Goal: Find specific page/section: Find specific page/section

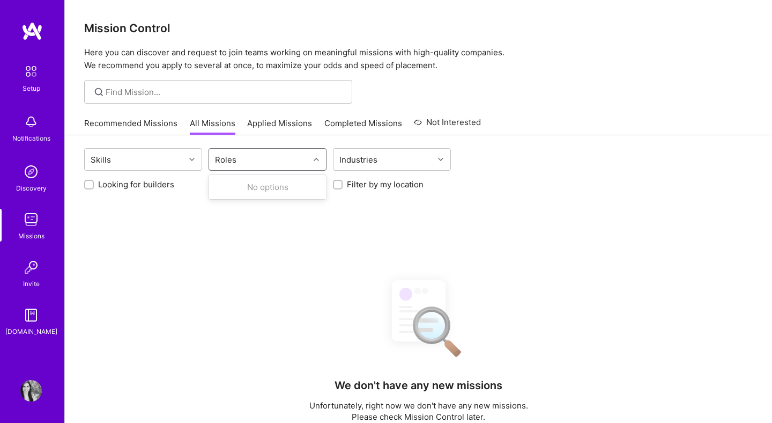
click at [318, 160] on icon at bounding box center [316, 159] width 5 height 5
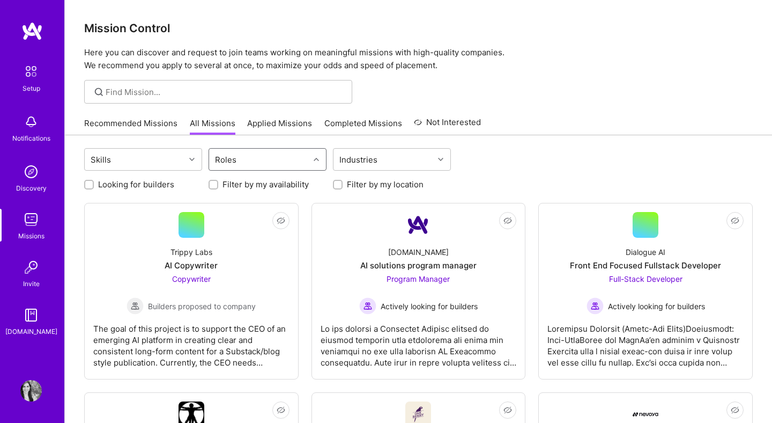
click at [318, 160] on icon at bounding box center [316, 159] width 5 height 5
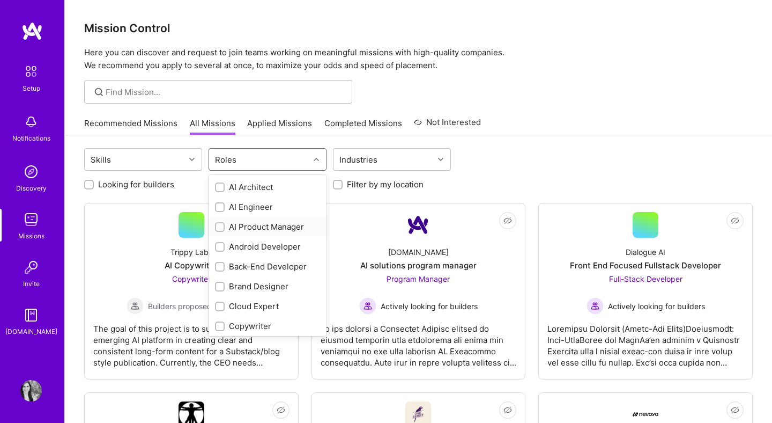
click at [218, 227] on input "checkbox" at bounding box center [221, 228] width 8 height 8
checkbox input "true"
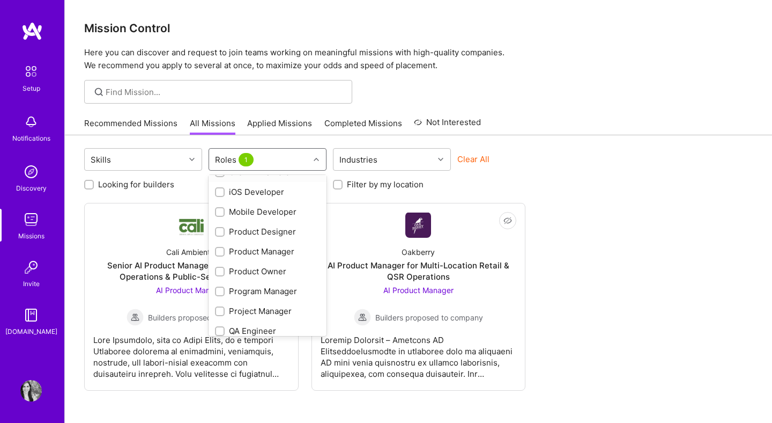
scroll to position [298, 0]
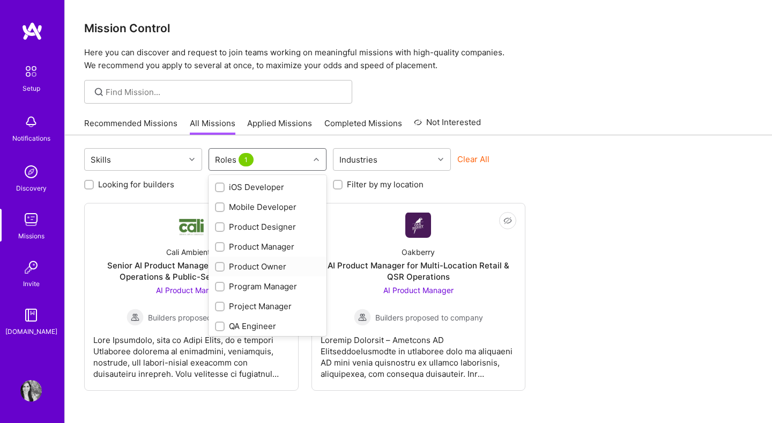
click at [219, 264] on input "checkbox" at bounding box center [221, 267] width 8 height 8
checkbox input "true"
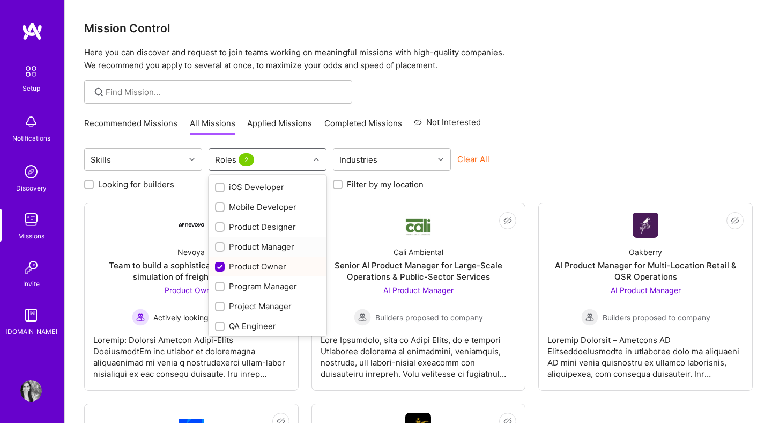
click at [221, 246] on input "checkbox" at bounding box center [221, 247] width 8 height 8
checkbox input "true"
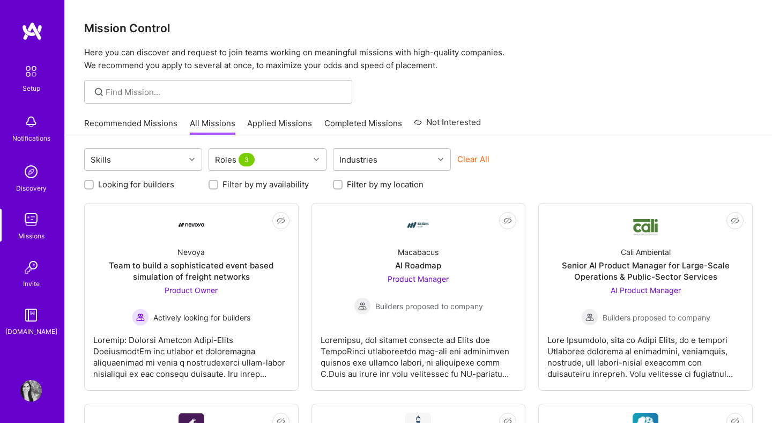
click at [154, 184] on label "Looking for builders" at bounding box center [136, 184] width 76 height 11
click at [94, 184] on input "Looking for builders" at bounding box center [90, 185] width 8 height 8
checkbox input "true"
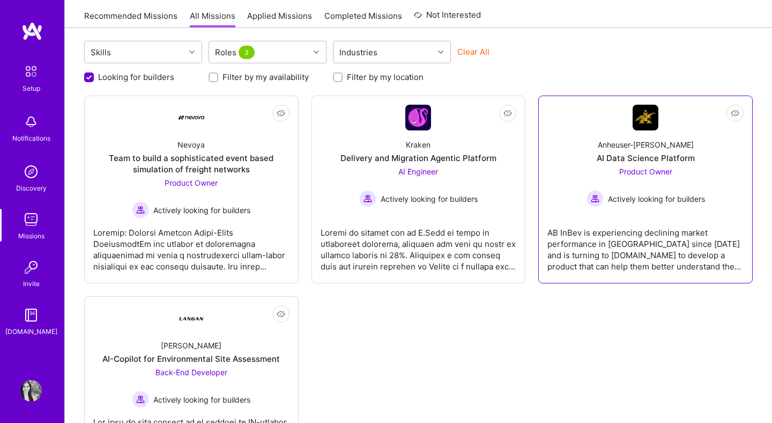
scroll to position [99, 0]
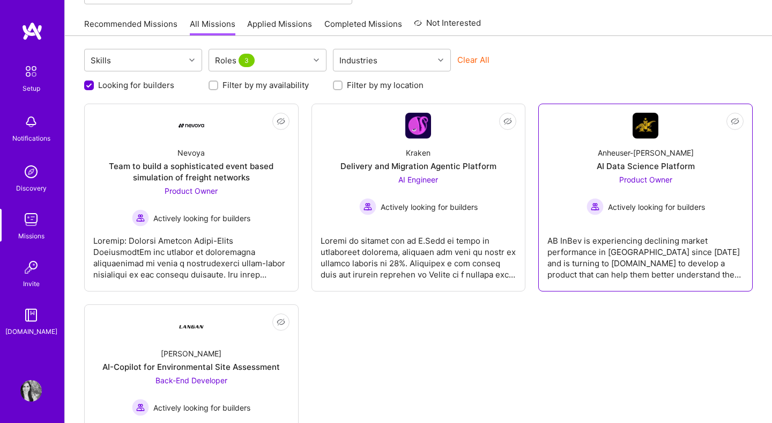
click at [655, 134] on img at bounding box center [646, 126] width 26 height 26
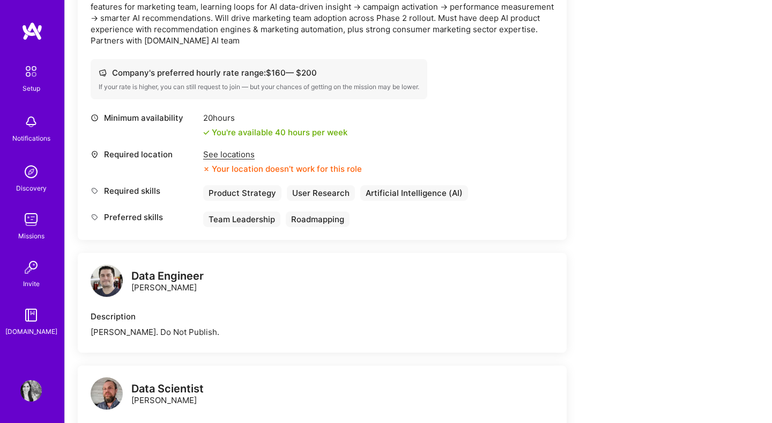
scroll to position [361, 0]
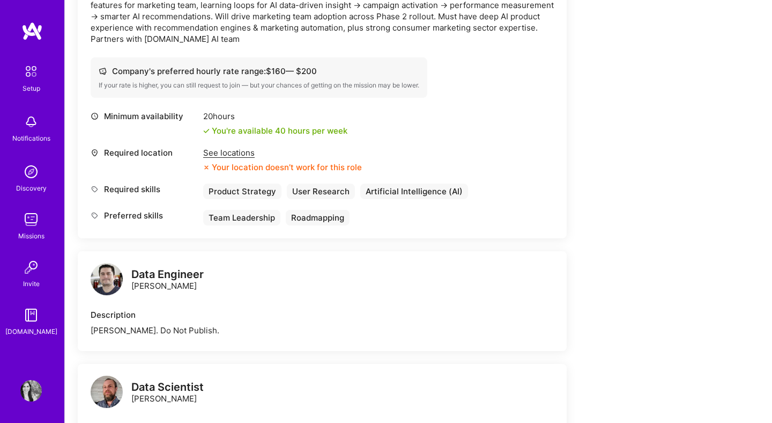
click at [247, 154] on div "See locations" at bounding box center [282, 152] width 159 height 11
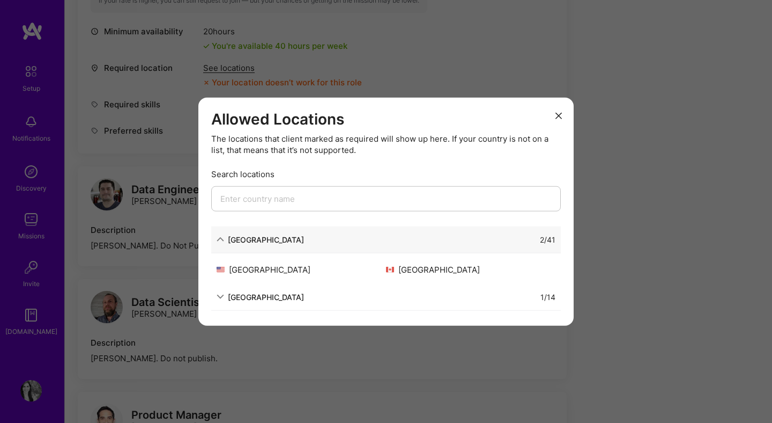
scroll to position [447, 0]
click at [252, 295] on div "[GEOGRAPHIC_DATA]" at bounding box center [266, 296] width 76 height 11
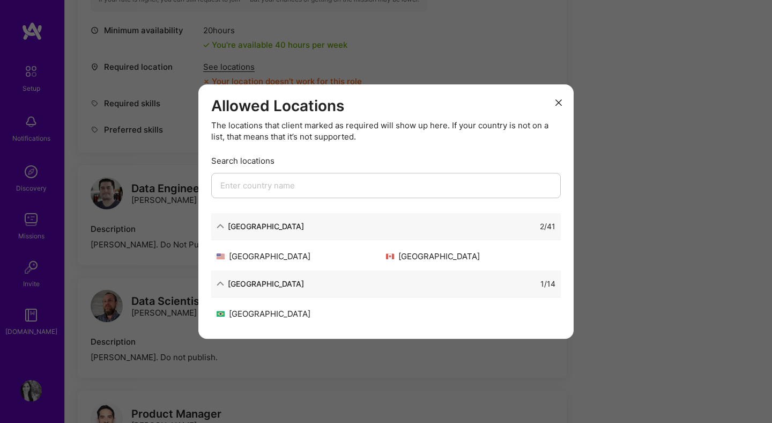
click at [561, 99] on icon "modal" at bounding box center [559, 102] width 6 height 6
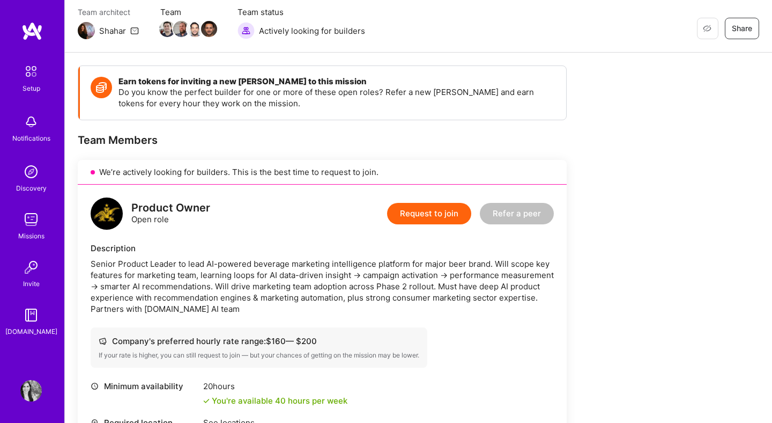
scroll to position [0, 0]
